Goal: Task Accomplishment & Management: Use online tool/utility

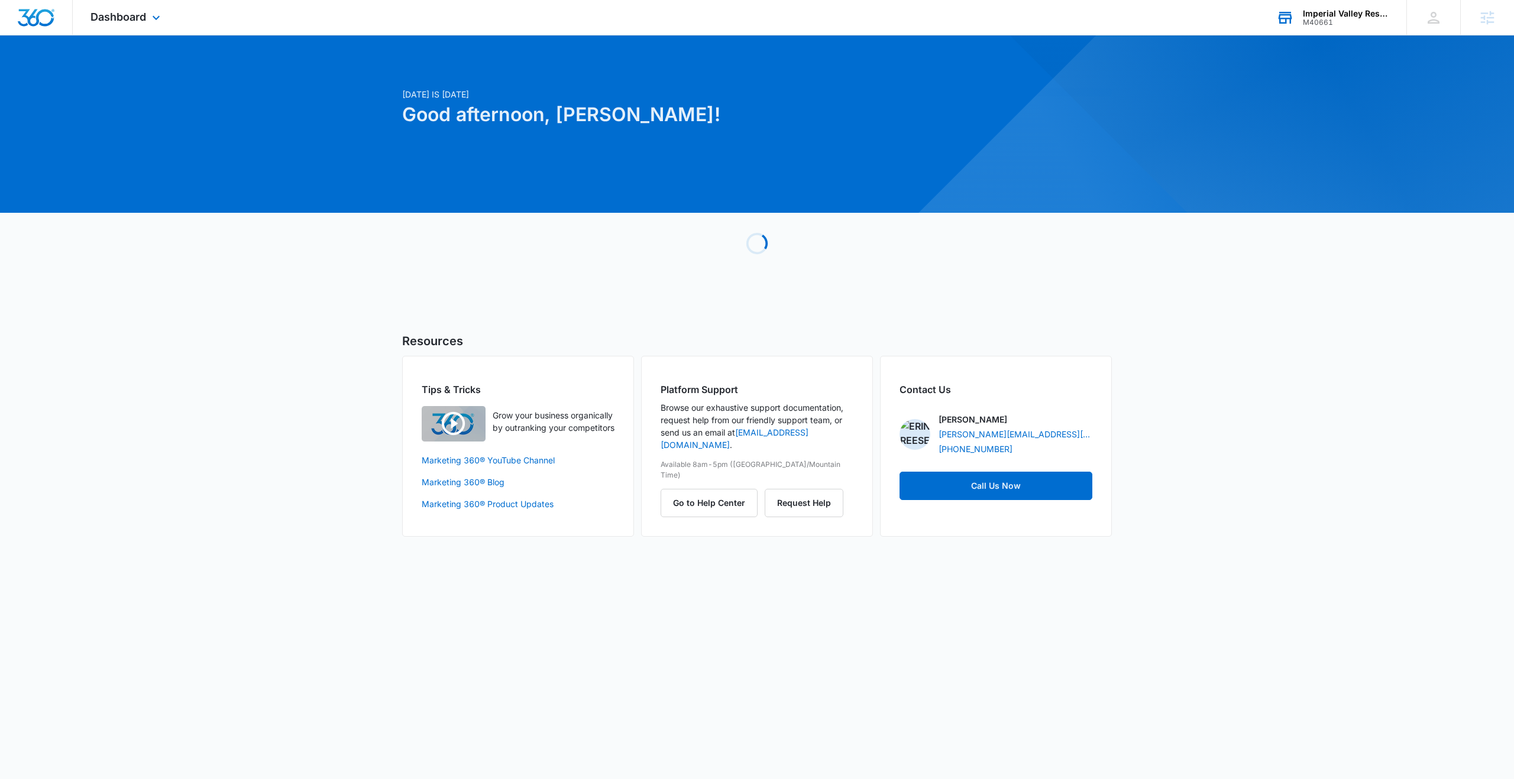
click at [1335, 22] on div "M40661" at bounding box center [1346, 22] width 86 height 8
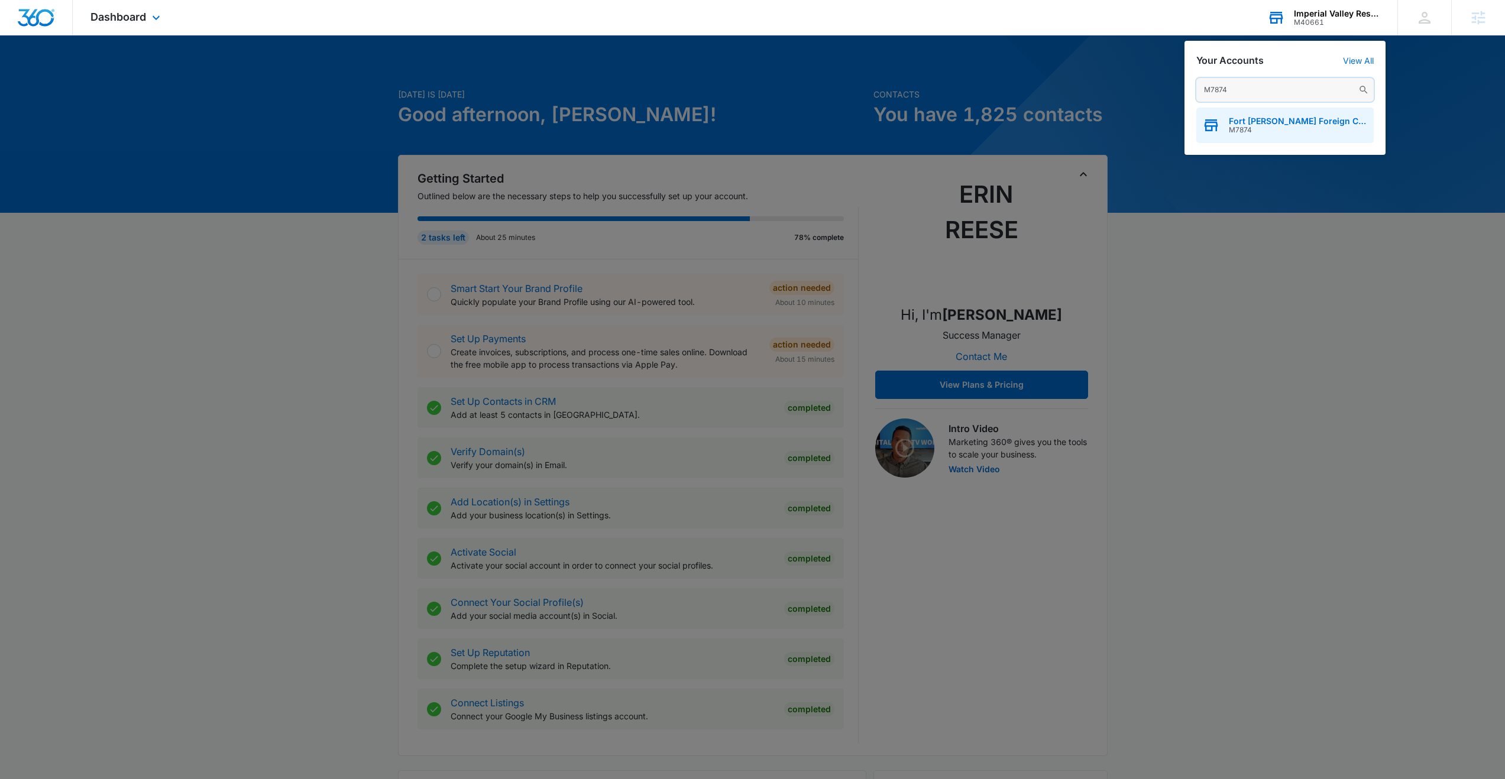
type input "M7874"
click at [1231, 128] on span "M7874" at bounding box center [1298, 130] width 139 height 8
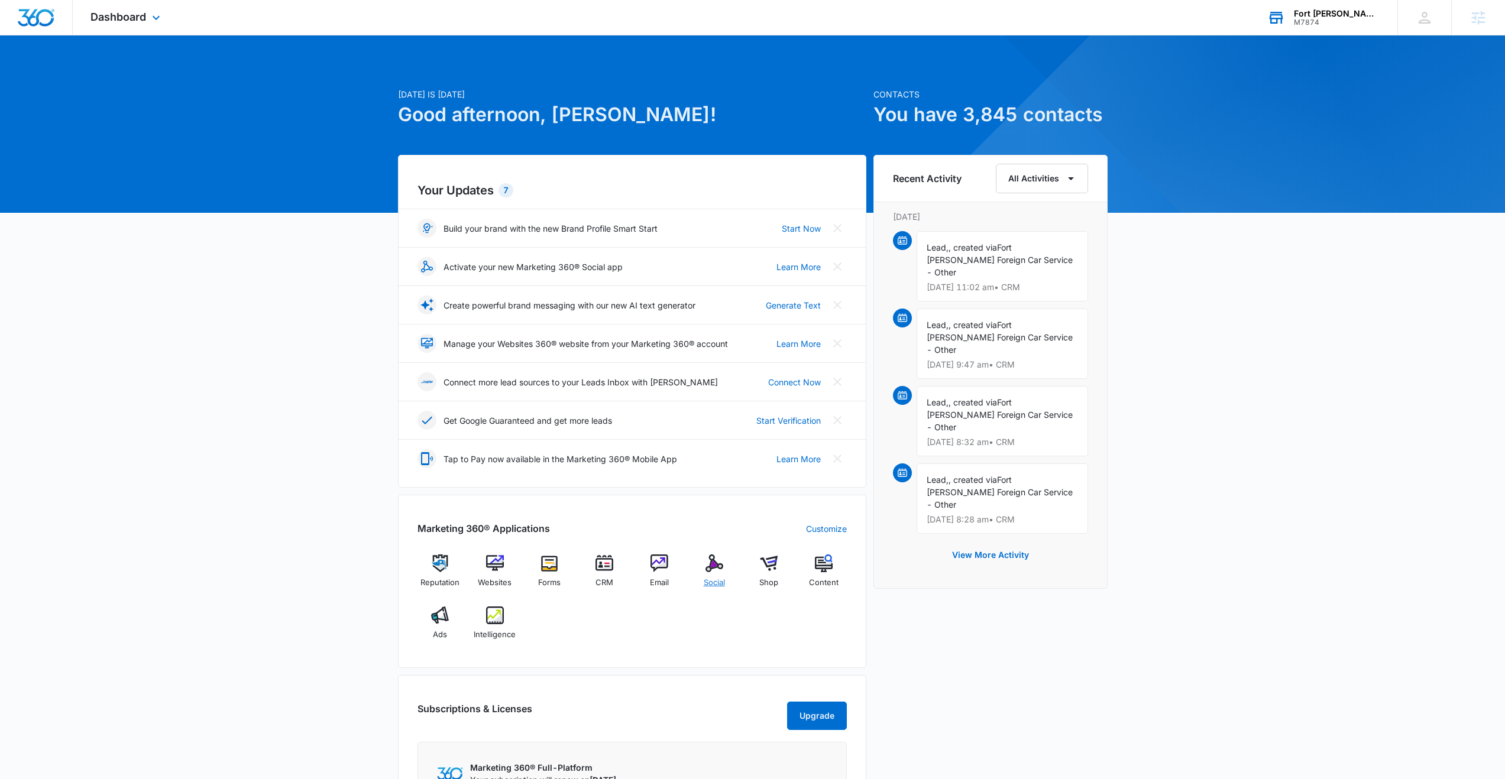
click at [717, 567] on img at bounding box center [715, 564] width 18 height 18
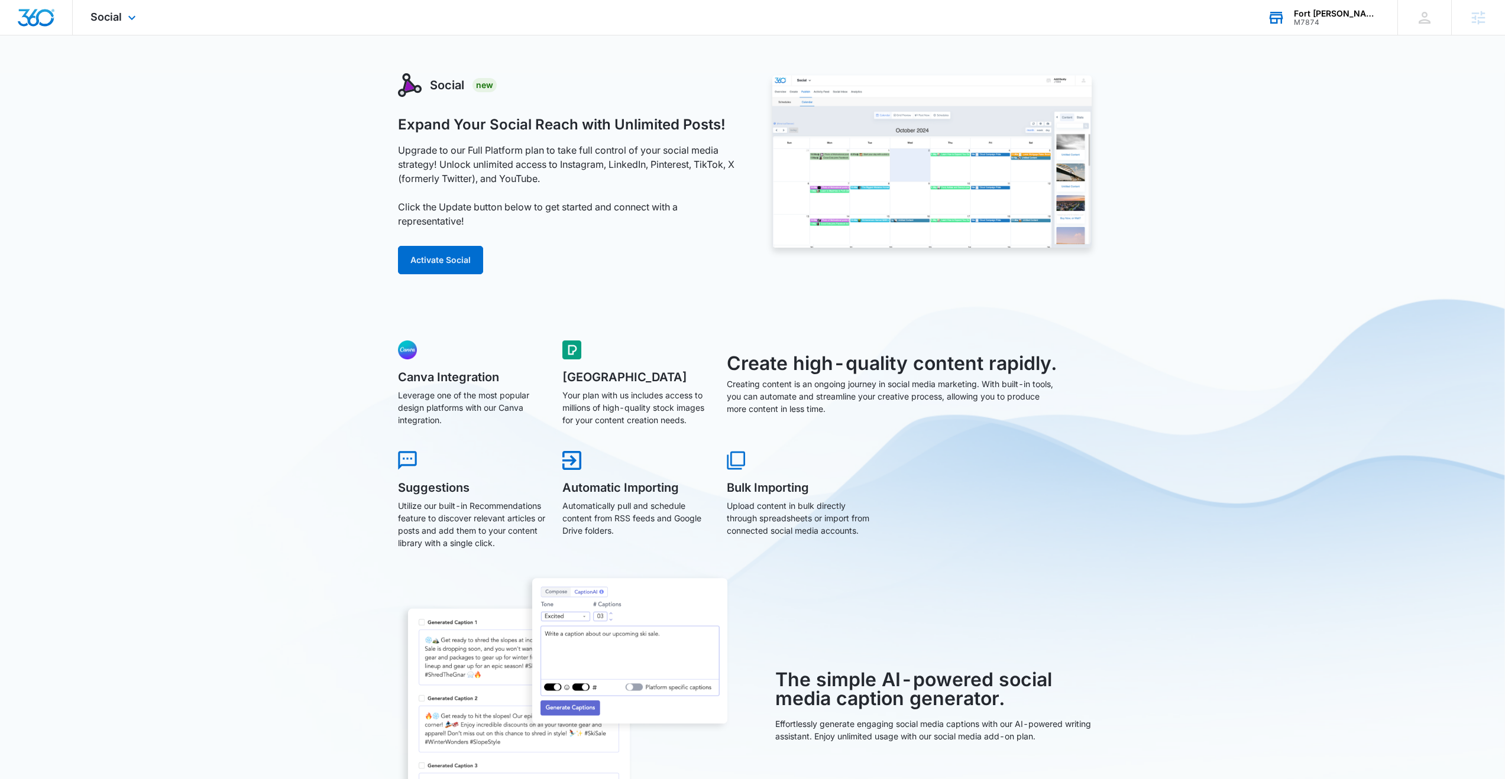
click at [1312, 14] on div "Fort [PERSON_NAME] Foreign Car Repair" at bounding box center [1337, 13] width 86 height 9
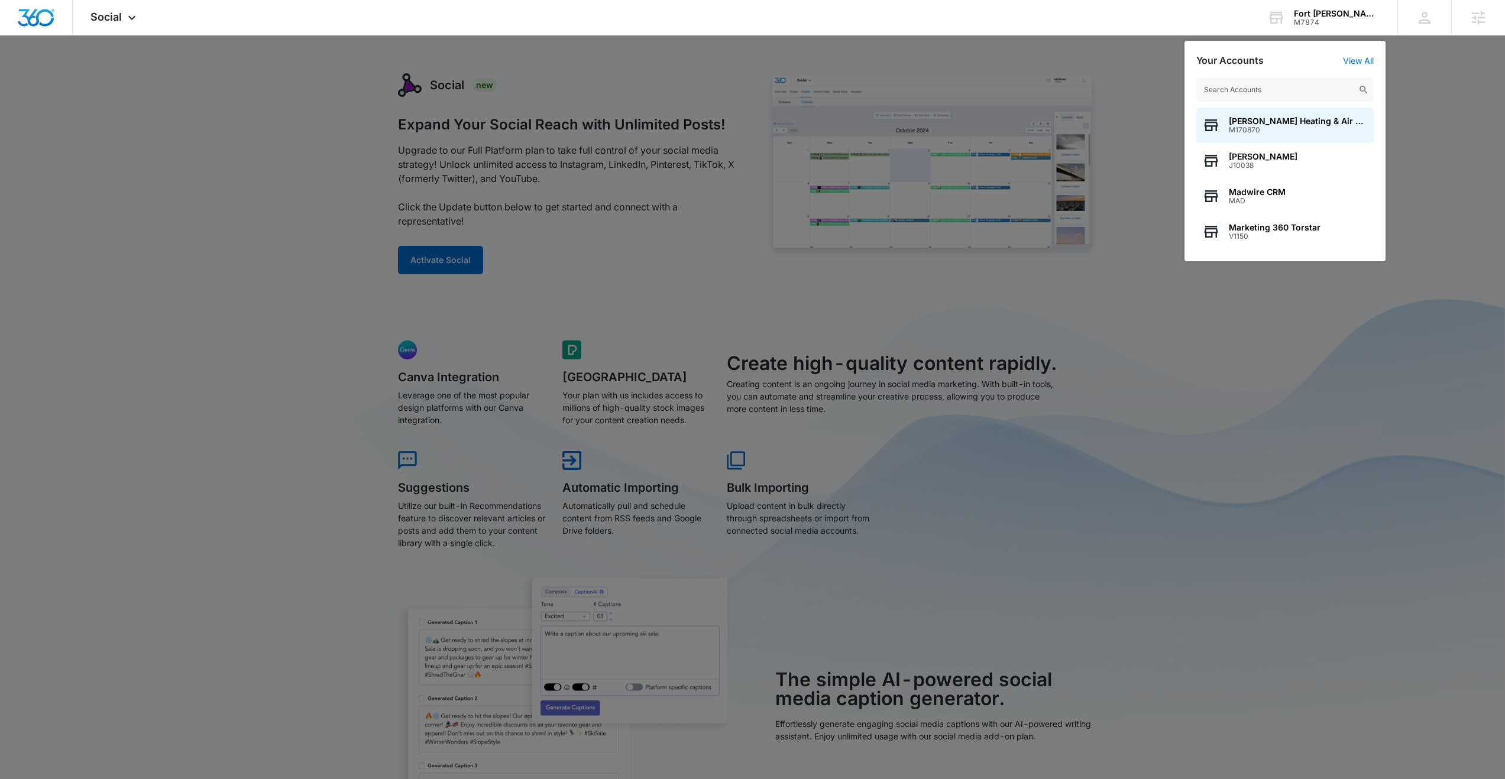
click at [1406, 90] on div at bounding box center [752, 389] width 1505 height 779
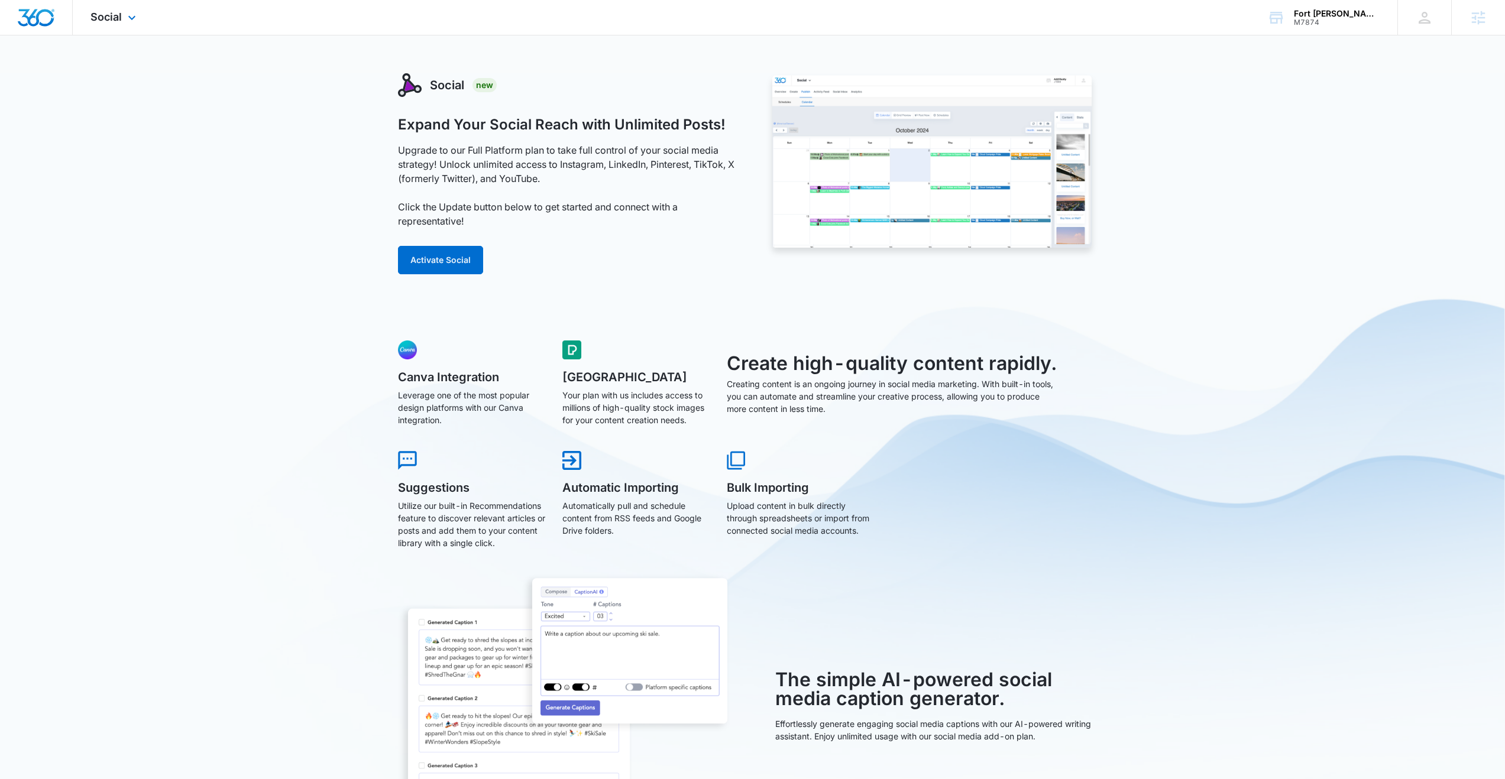
click at [135, 25] on div "Social Apps Reputation Websites Forms CRM Email Social Shop Content Ads Intelli…" at bounding box center [115, 17] width 84 height 35
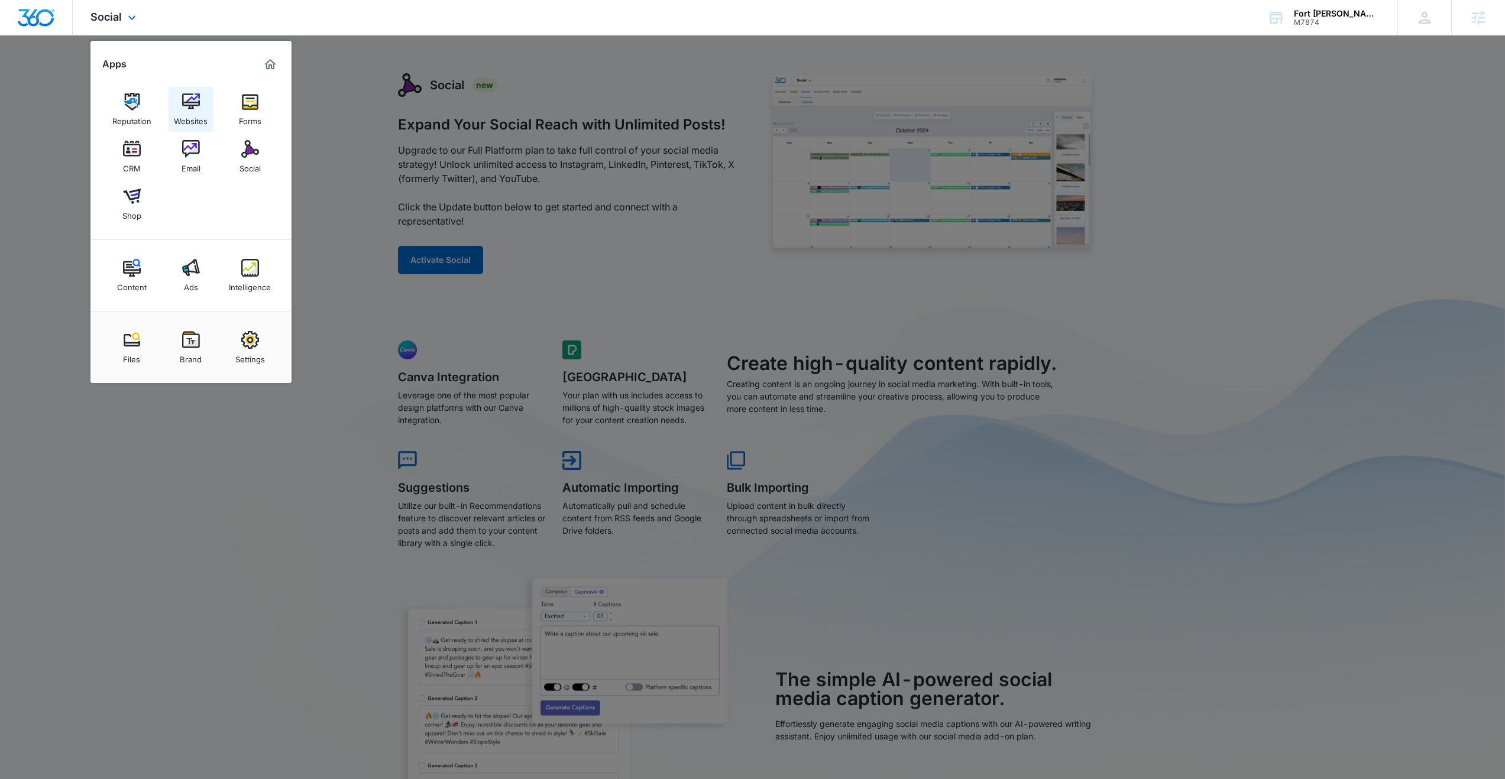
click at [182, 95] on img at bounding box center [191, 102] width 18 height 18
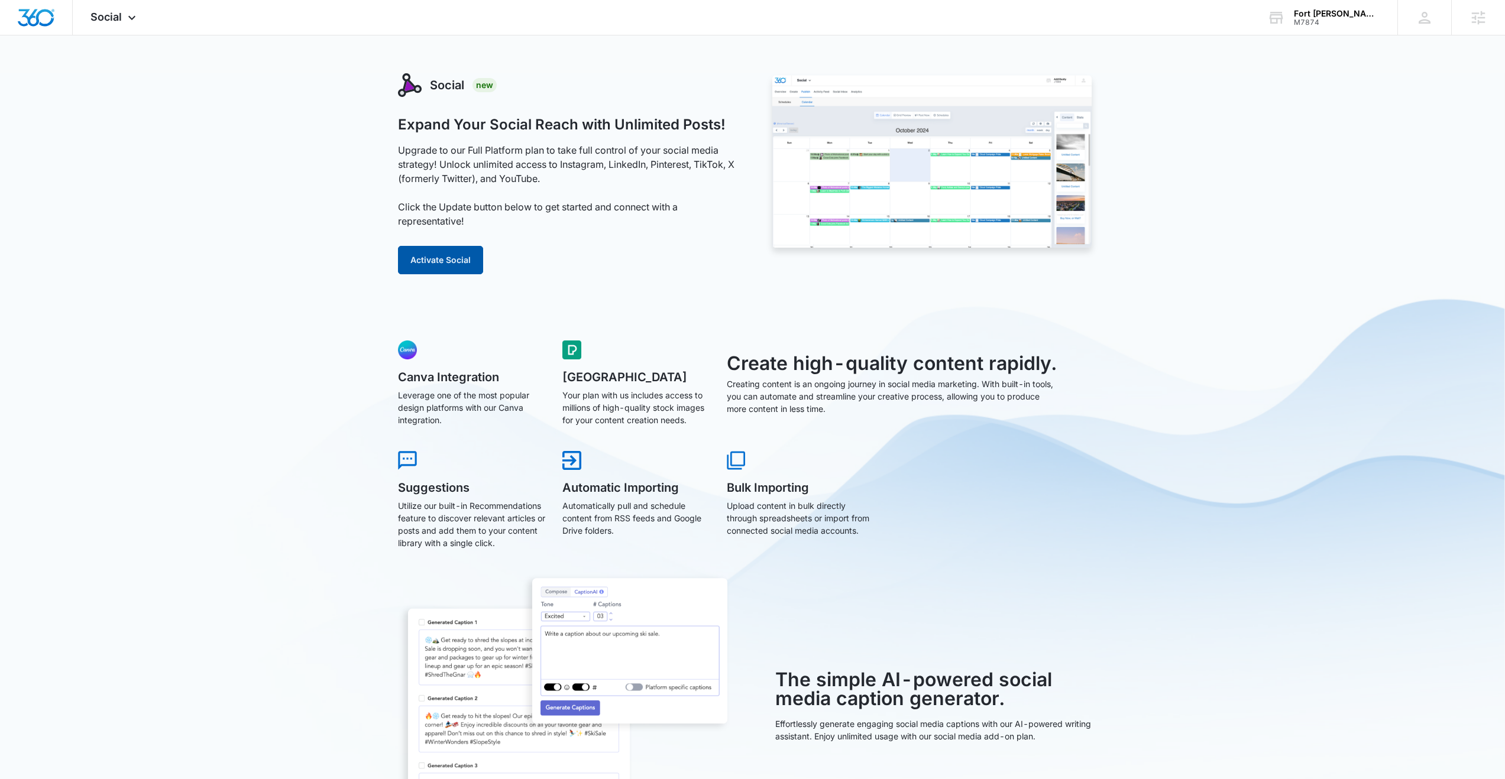
click at [464, 257] on button "Activate Social" at bounding box center [440, 260] width 85 height 28
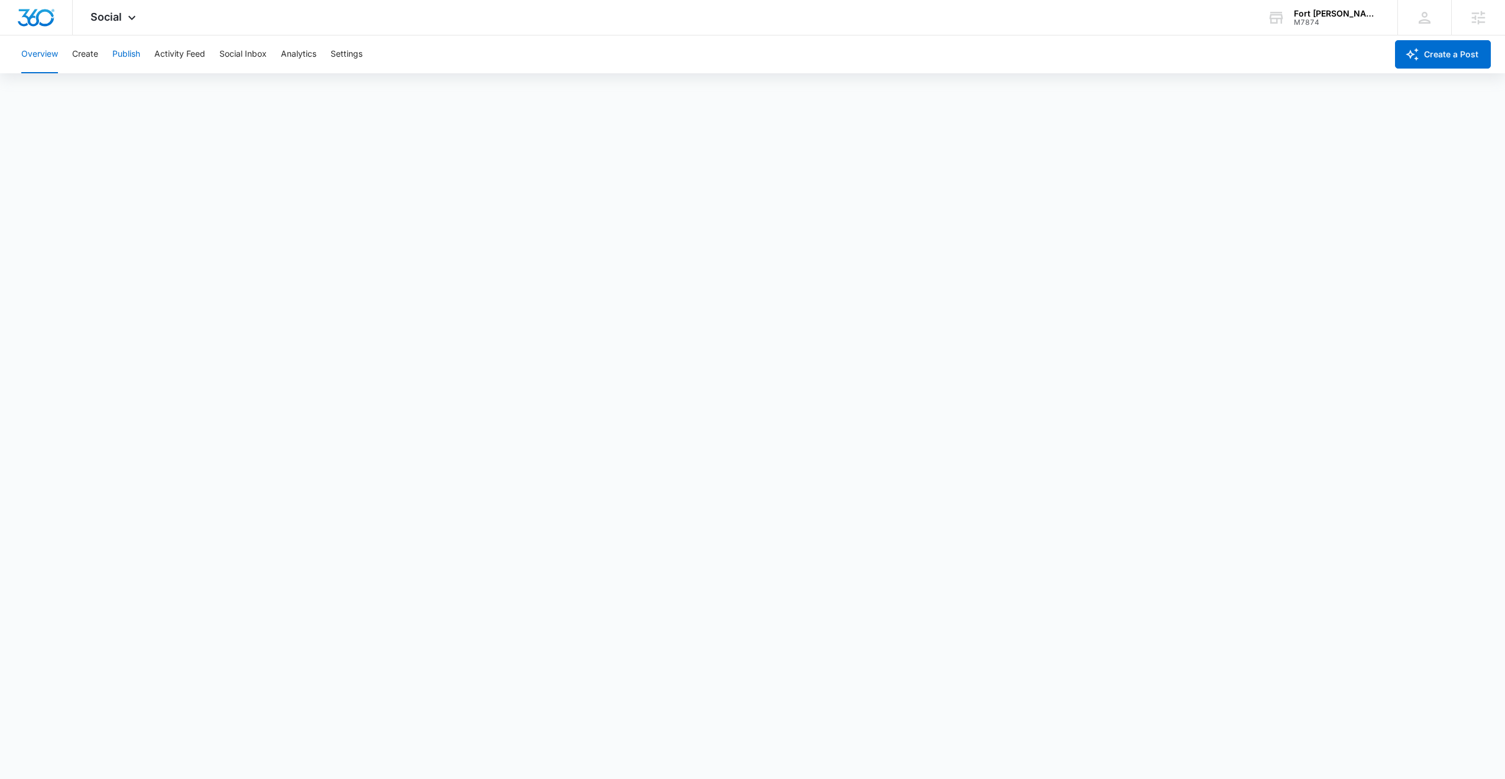
click at [140, 57] on button "Publish" at bounding box center [126, 54] width 28 height 38
click at [100, 89] on button "Schedules" at bounding box center [90, 90] width 40 height 33
click at [88, 54] on button "Create" at bounding box center [85, 54] width 26 height 38
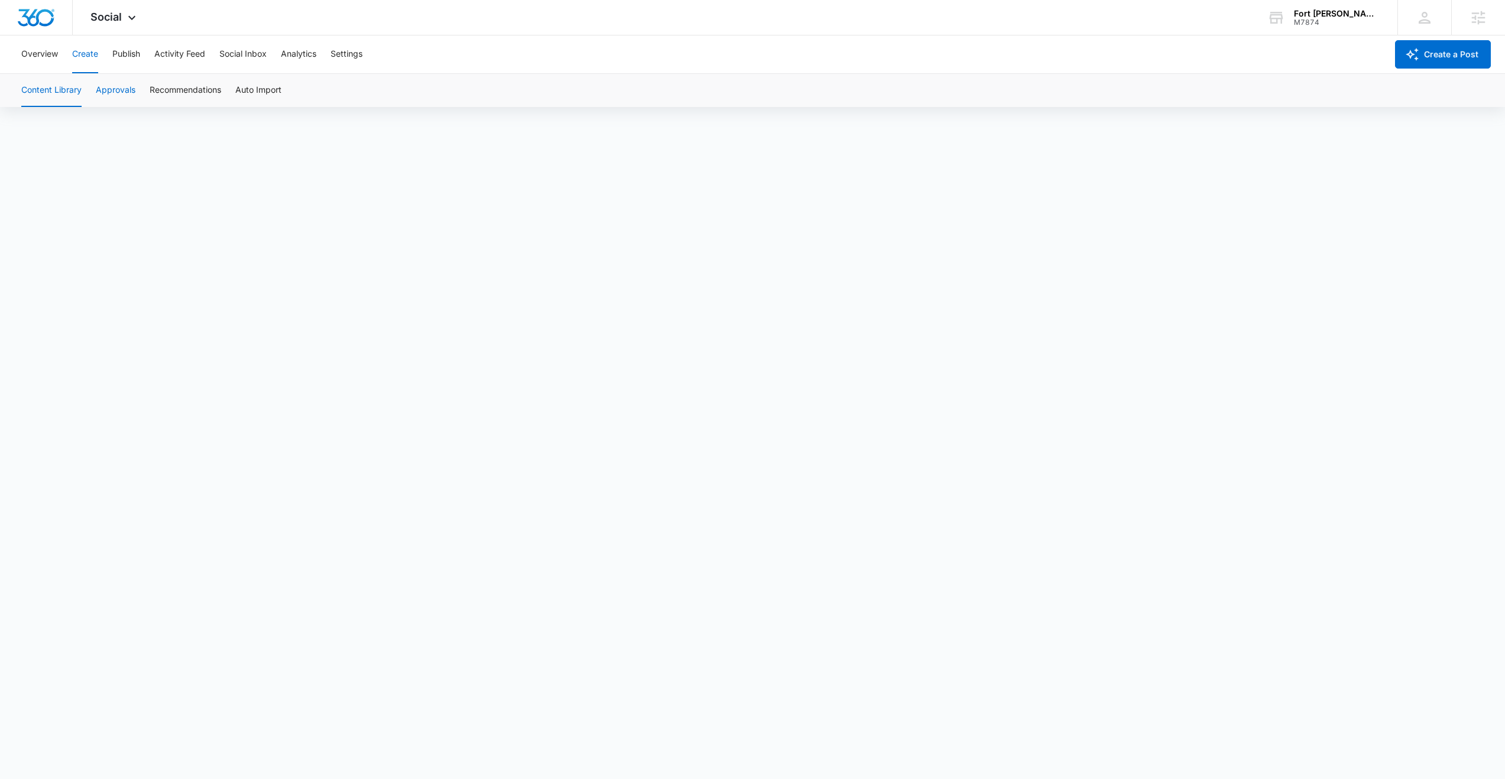
click at [115, 85] on button "Approvals" at bounding box center [116, 90] width 40 height 33
